Goal: Task Accomplishment & Management: Manage account settings

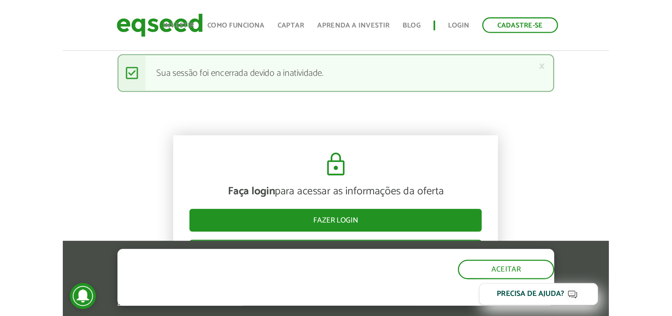
scroll to position [760, 0]
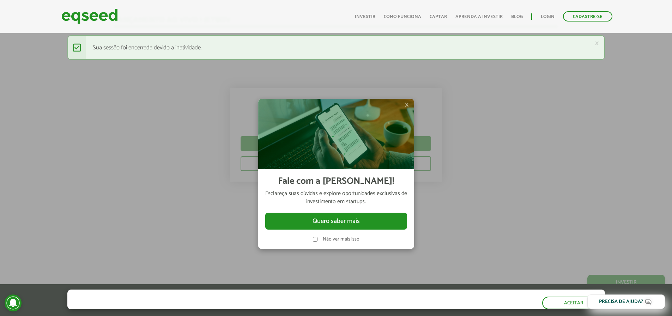
click at [356, 105] on img at bounding box center [336, 134] width 156 height 71
click at [356, 105] on div "×" at bounding box center [336, 134] width 156 height 71
click at [356, 105] on span "×" at bounding box center [407, 105] width 4 height 8
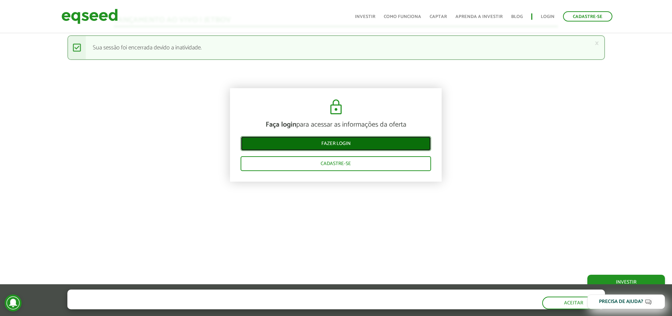
click at [356, 147] on link "Fazer login" at bounding box center [336, 143] width 190 height 15
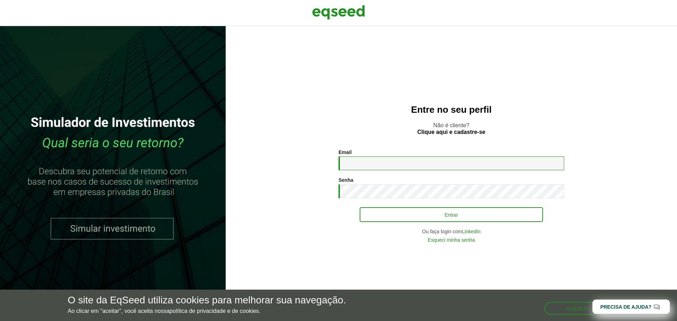
type input "**********"
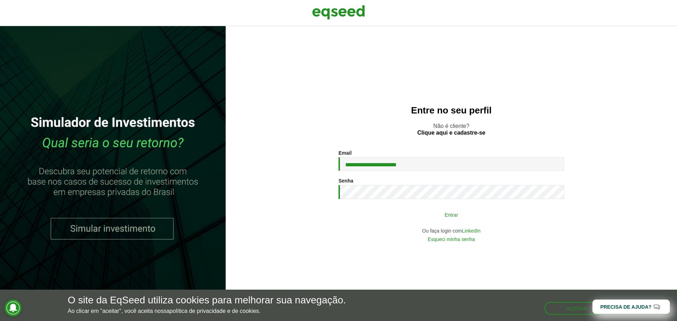
click at [395, 216] on button "Entrar" at bounding box center [451, 214] width 183 height 13
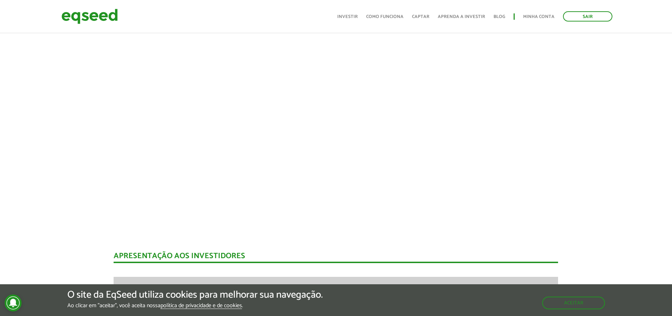
scroll to position [653, 0]
